Goal: Information Seeking & Learning: Learn about a topic

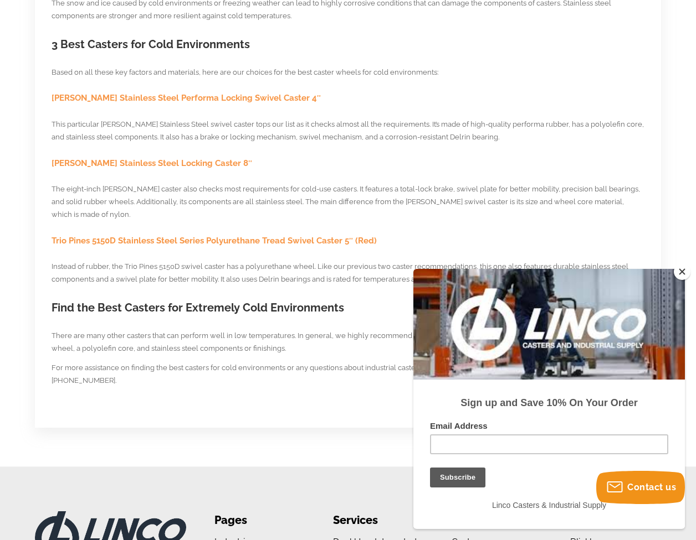
scroll to position [1066, 0]
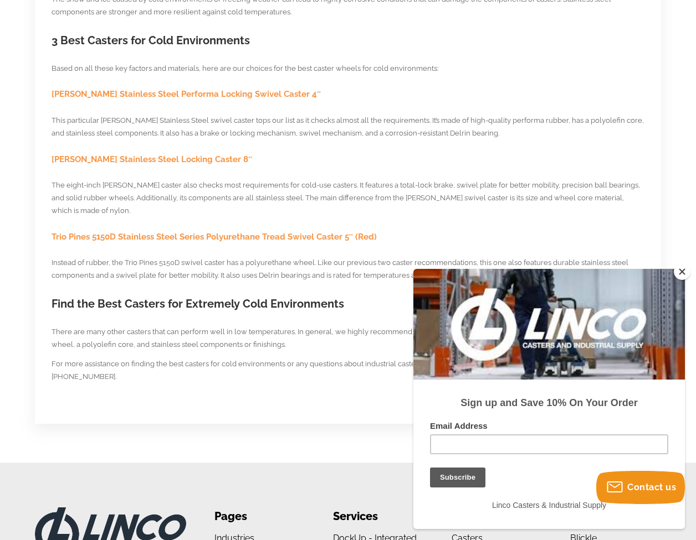
click at [303, 232] on span "Trio Pines 5150D Stainless Steel Series Polyurethane Tread Swivel Caster 5″ (Re…" at bounding box center [213, 237] width 325 height 10
click at [178, 154] on span "[PERSON_NAME] Stainless Steel Locking Caster 8″" at bounding box center [151, 159] width 200 height 10
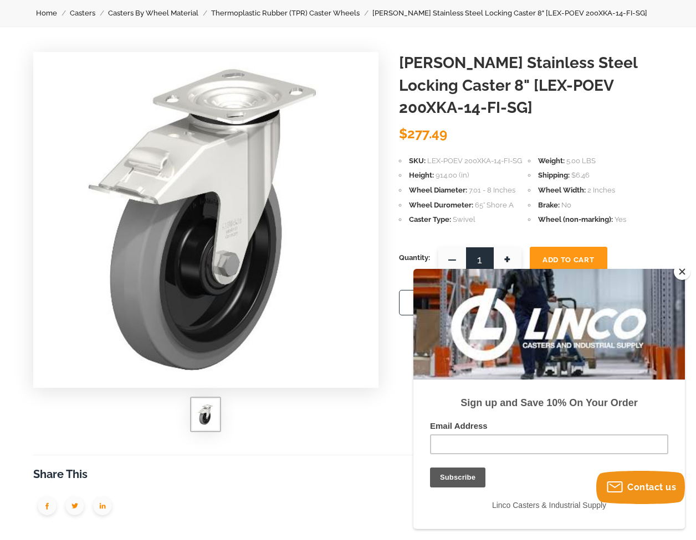
scroll to position [94, 0]
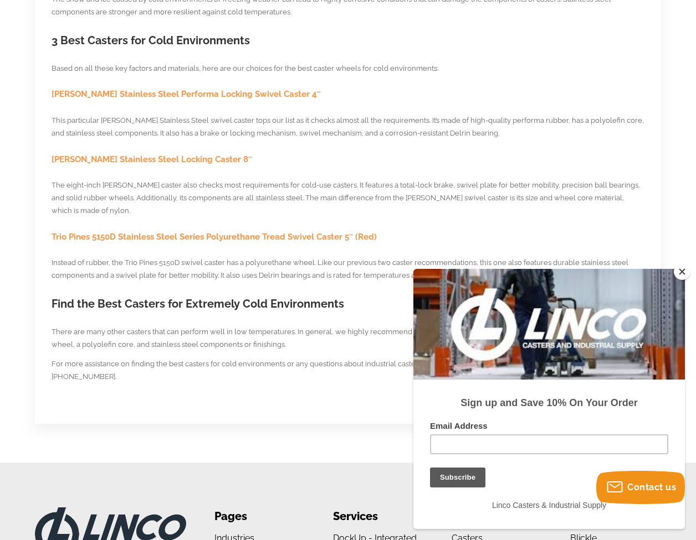
click at [177, 89] on span "Colson Stainless Steel Performa Locking Swivel Caster 4″" at bounding box center [185, 94] width 269 height 10
drag, startPoint x: 47, startPoint y: 202, endPoint x: 375, endPoint y: 202, distance: 328.4
copy span "Trio Pines 5150D Stainless Steel Series Polyurethane Tread Swivel Caster 5″ (Re…"
